Goal: Information Seeking & Learning: Compare options

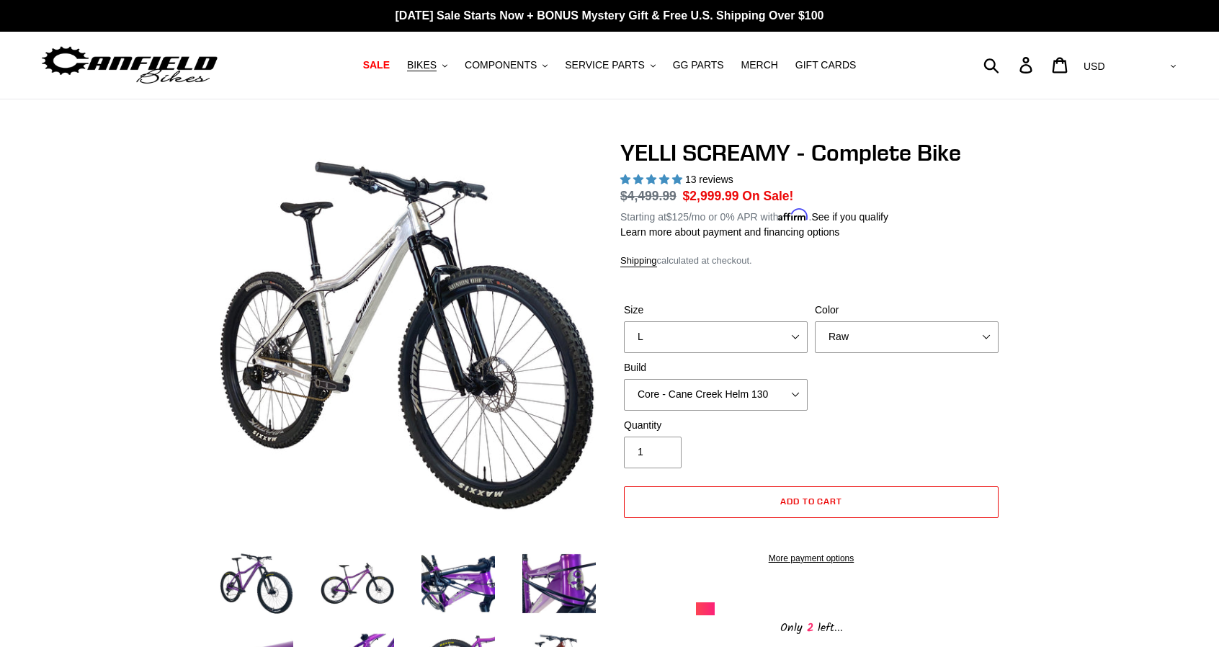
select select "L"
select select "Raw"
select select "highest-rating"
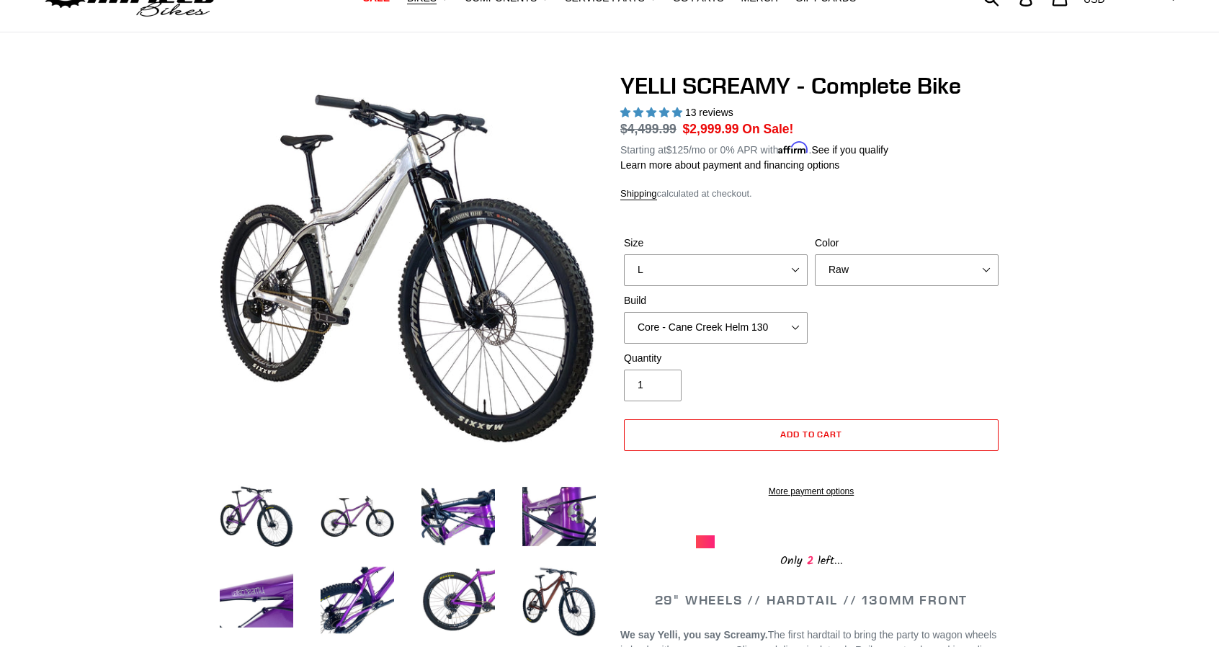
scroll to position [68, 0]
click at [912, 261] on select "Translucent Copper Purple Haze Raw" at bounding box center [907, 270] width 184 height 32
click at [953, 216] on form "Size S M L XL Color Translucent Copper Purple Haze Raw Build Core - Cane Creek …" at bounding box center [811, 362] width 382 height 300
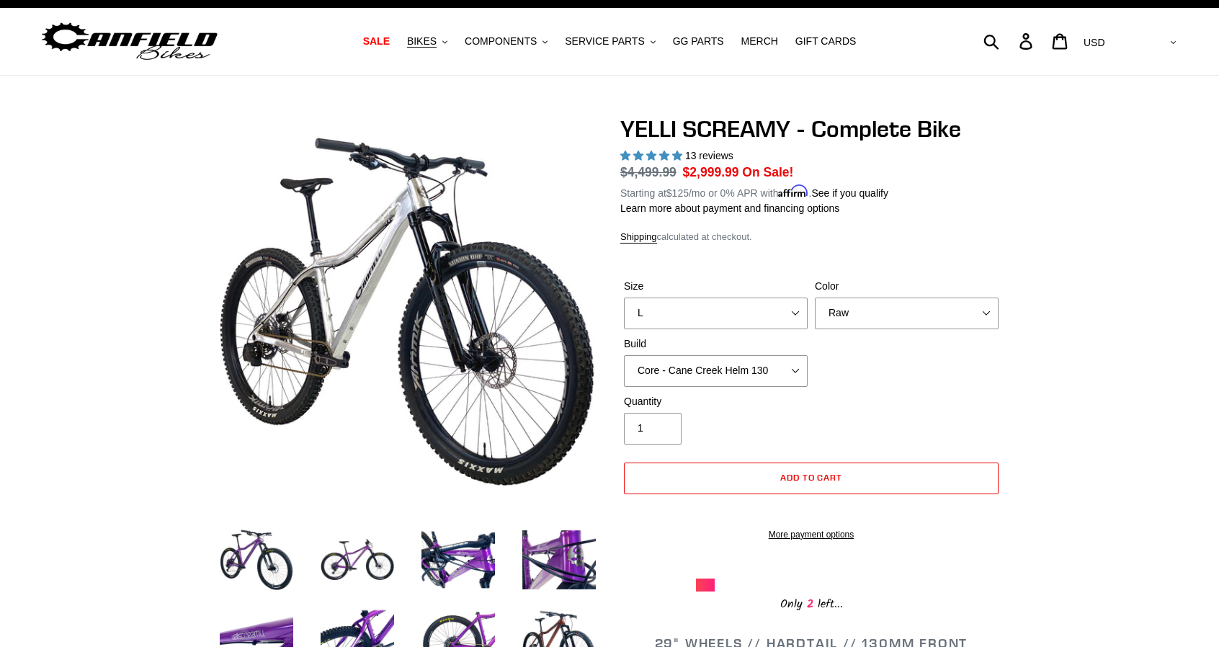
scroll to position [0, 0]
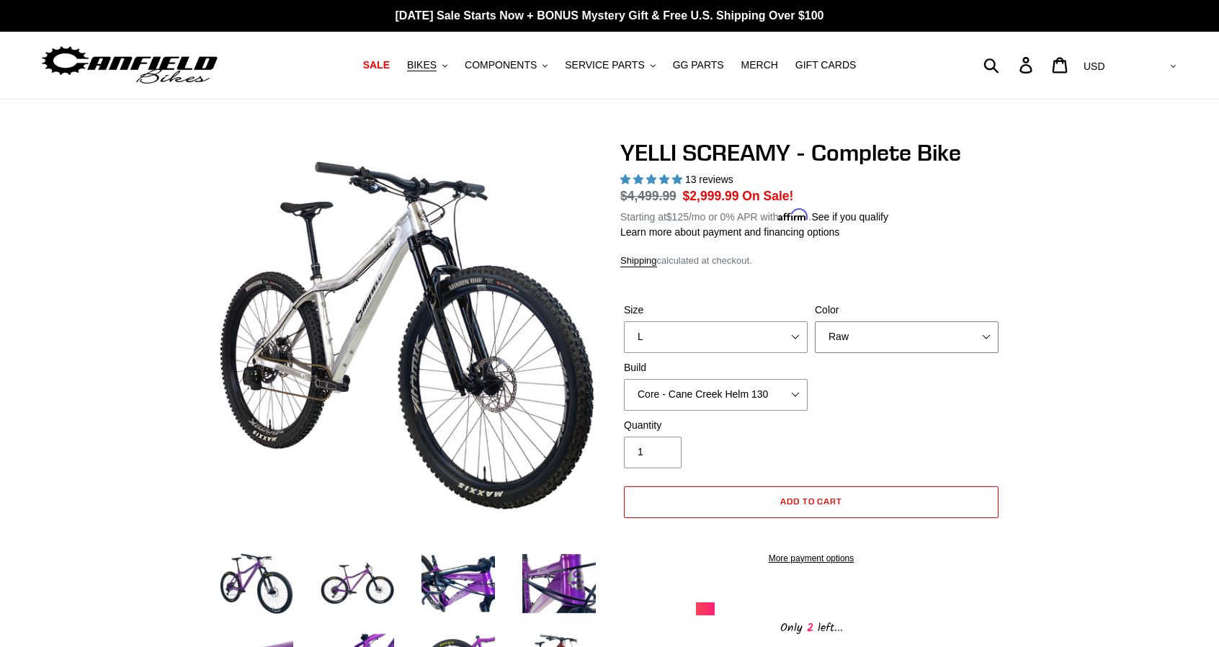
click at [922, 339] on select "Translucent Copper Purple Haze Raw" at bounding box center [907, 337] width 184 height 32
click at [957, 266] on div "YELLI SCREAMY - Complete Bike 13 reviews Regular price $4,499.99 Sale price $2,…" at bounding box center [811, 388] width 382 height 498
click at [755, 389] on select "Core - Cane Creek Helm 130 Pro - Cane Creek Helm 130 Core - Fox 34 SL Factory G…" at bounding box center [716, 395] width 184 height 32
click at [434, 66] on span "BIKES" at bounding box center [422, 65] width 30 height 12
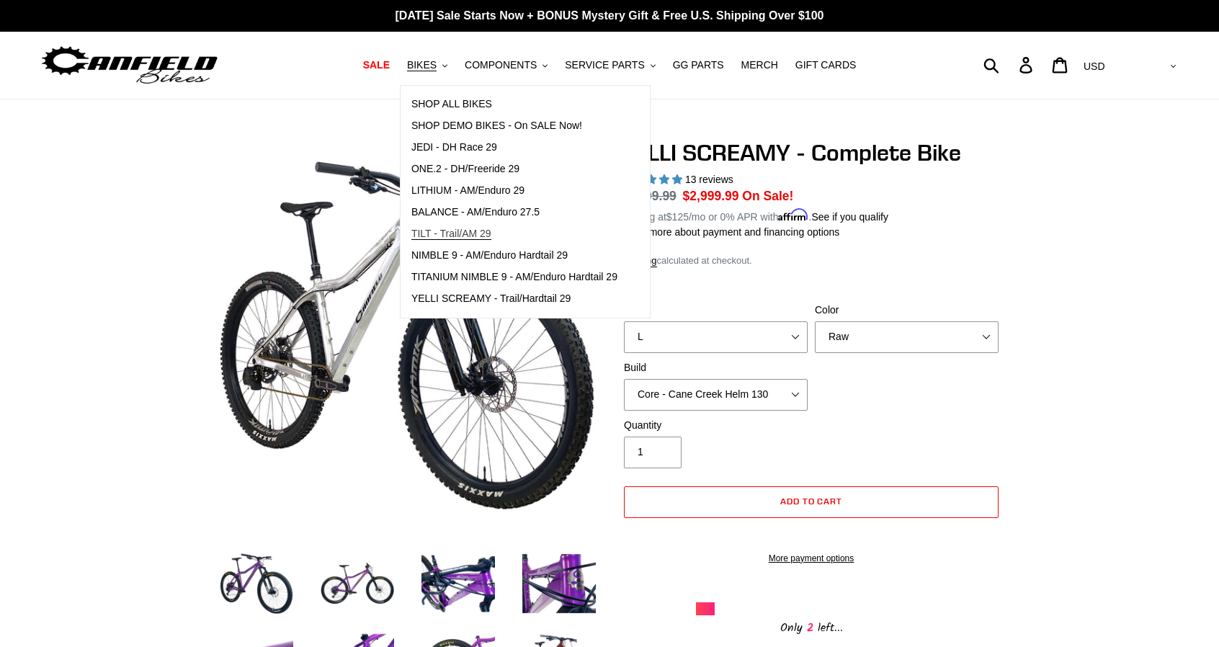
click at [450, 235] on span "TILT - Trail/AM 29" at bounding box center [451, 234] width 80 height 12
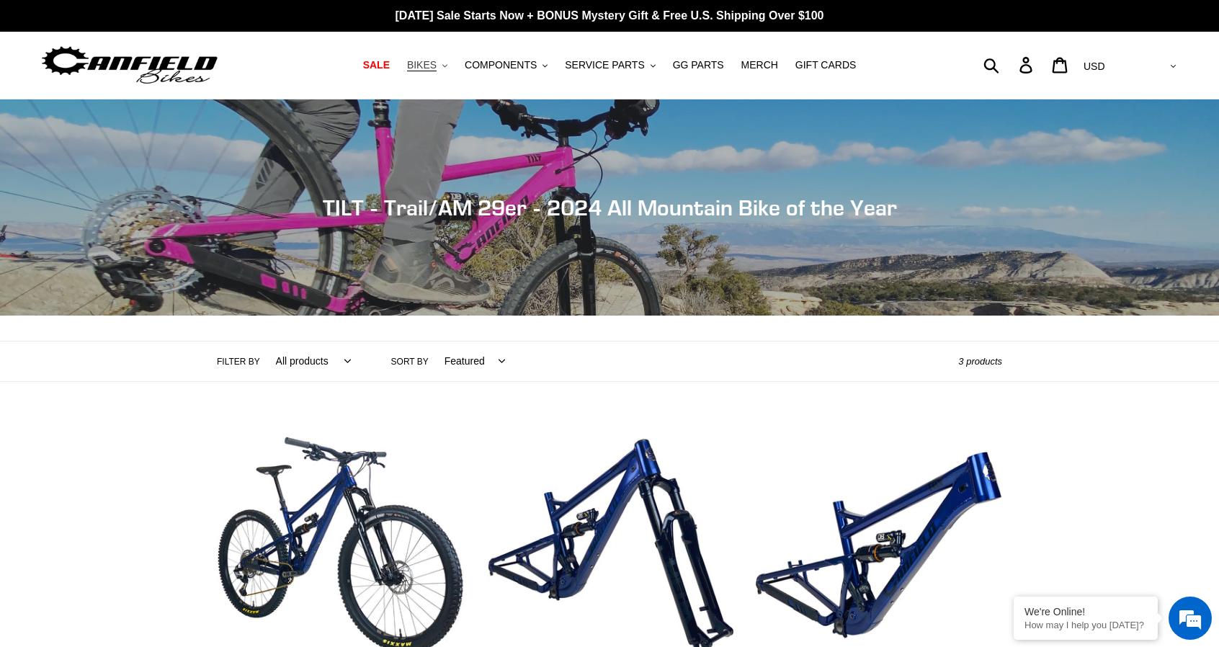
click at [436, 67] on span "BIKES" at bounding box center [422, 65] width 30 height 12
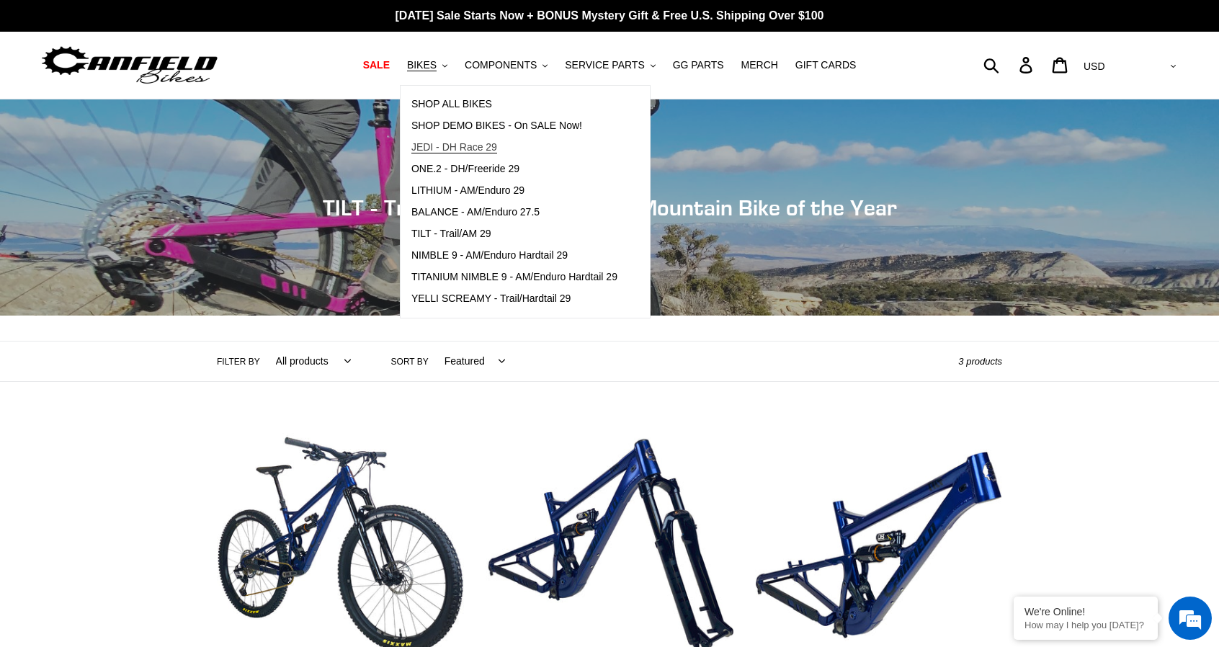
click at [481, 150] on span "JEDI - DH Race 29" at bounding box center [454, 147] width 86 height 12
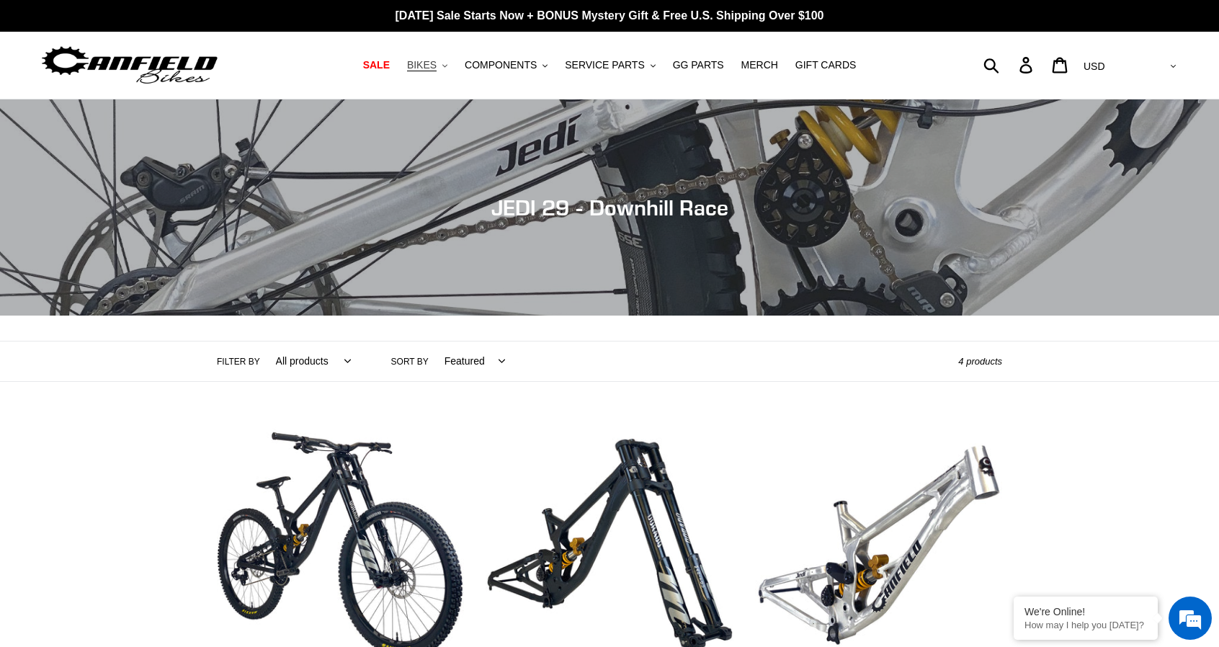
click at [436, 67] on span "BIKES" at bounding box center [422, 65] width 30 height 12
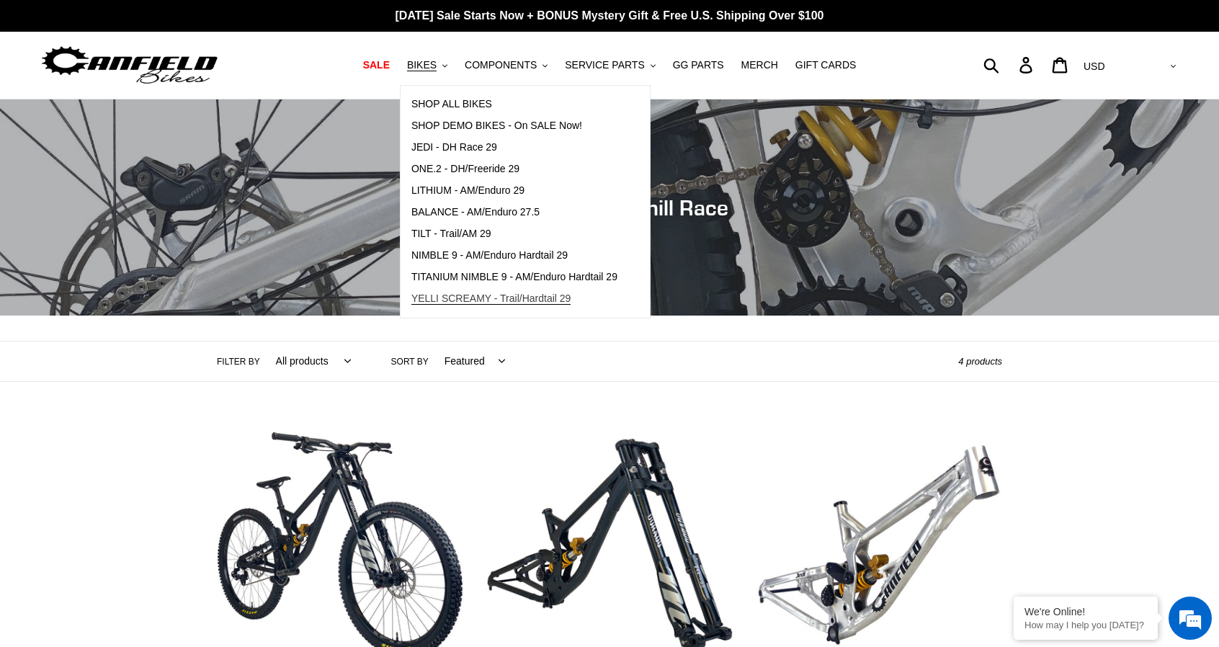
click at [457, 299] on span "YELLI SCREAMY - Trail/Hardtail 29" at bounding box center [491, 298] width 160 height 12
